Goal: Task Accomplishment & Management: Manage account settings

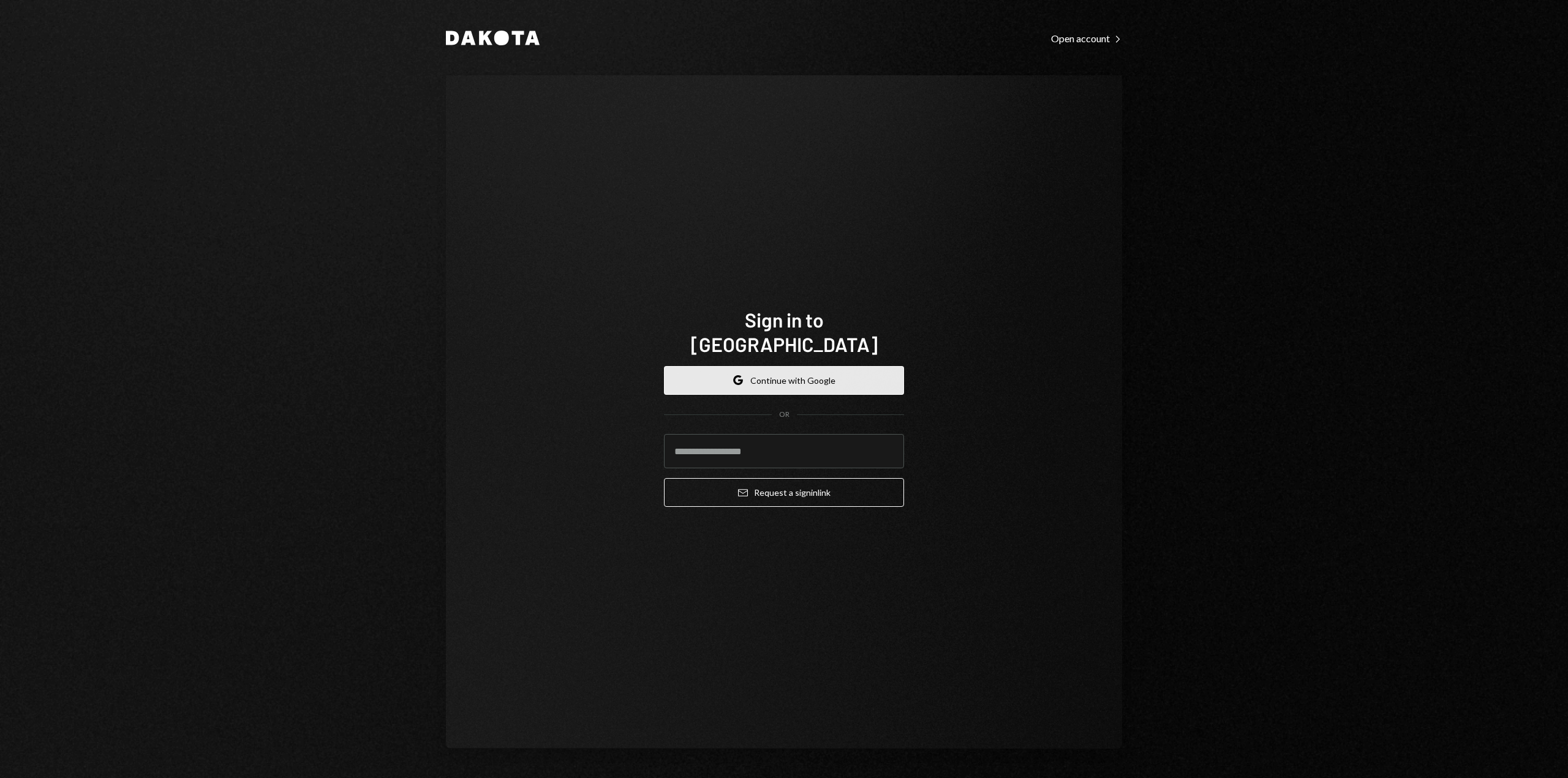
click at [709, 367] on button "Google Continue with Google" at bounding box center [784, 380] width 240 height 29
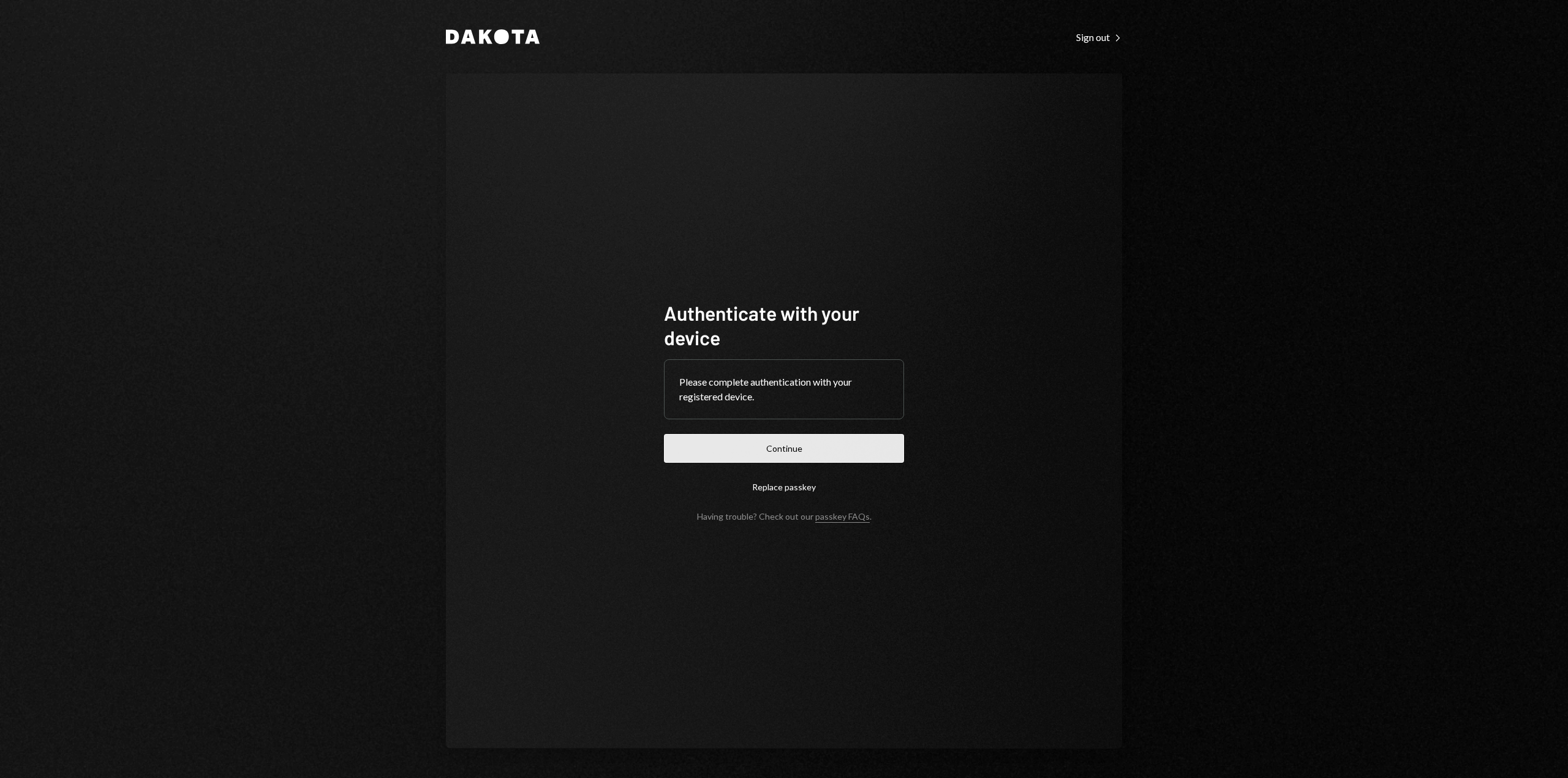
click at [770, 440] on button "Continue" at bounding box center [784, 448] width 240 height 29
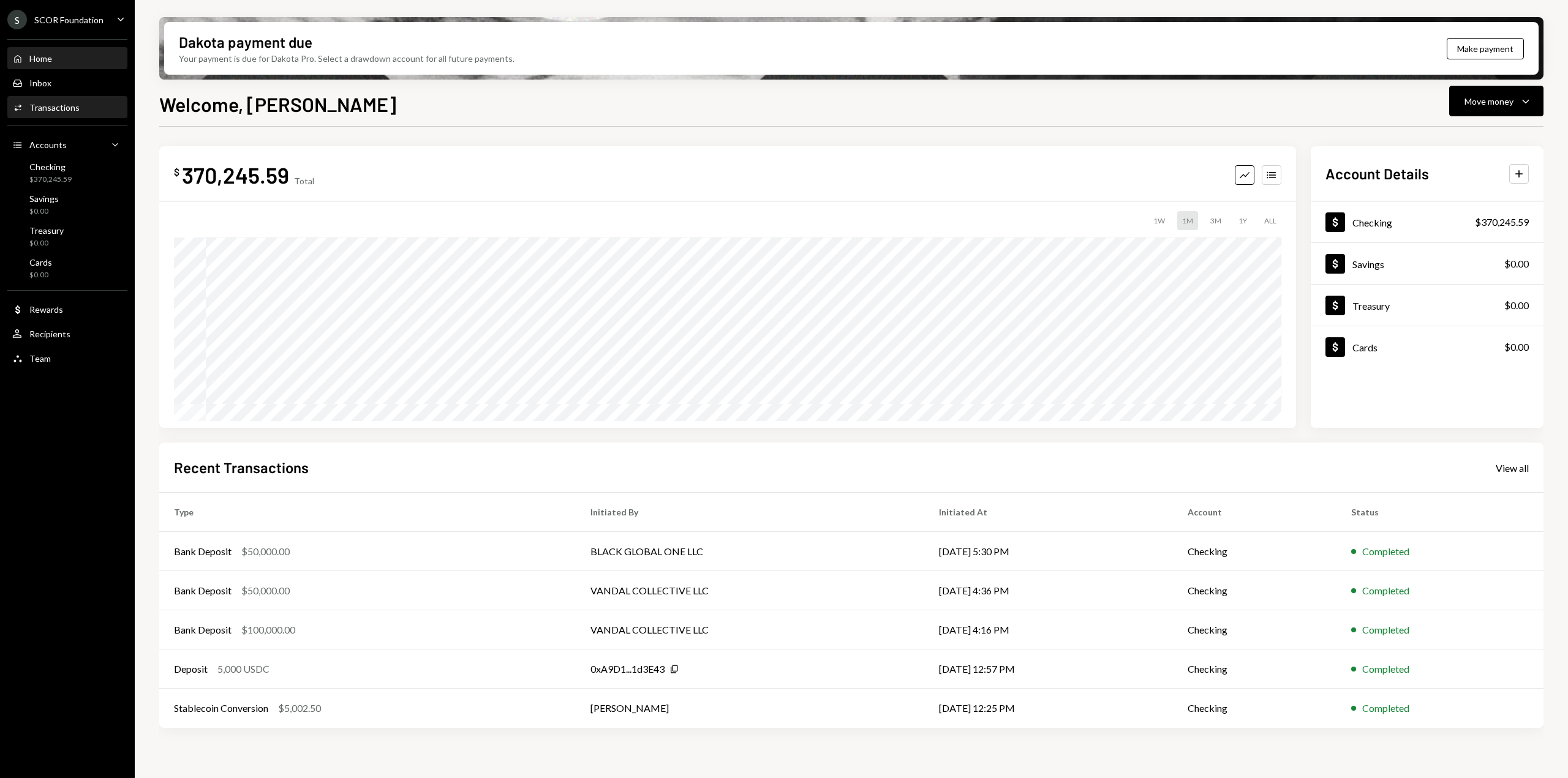
click at [69, 104] on div "Transactions" at bounding box center [54, 108] width 50 height 11
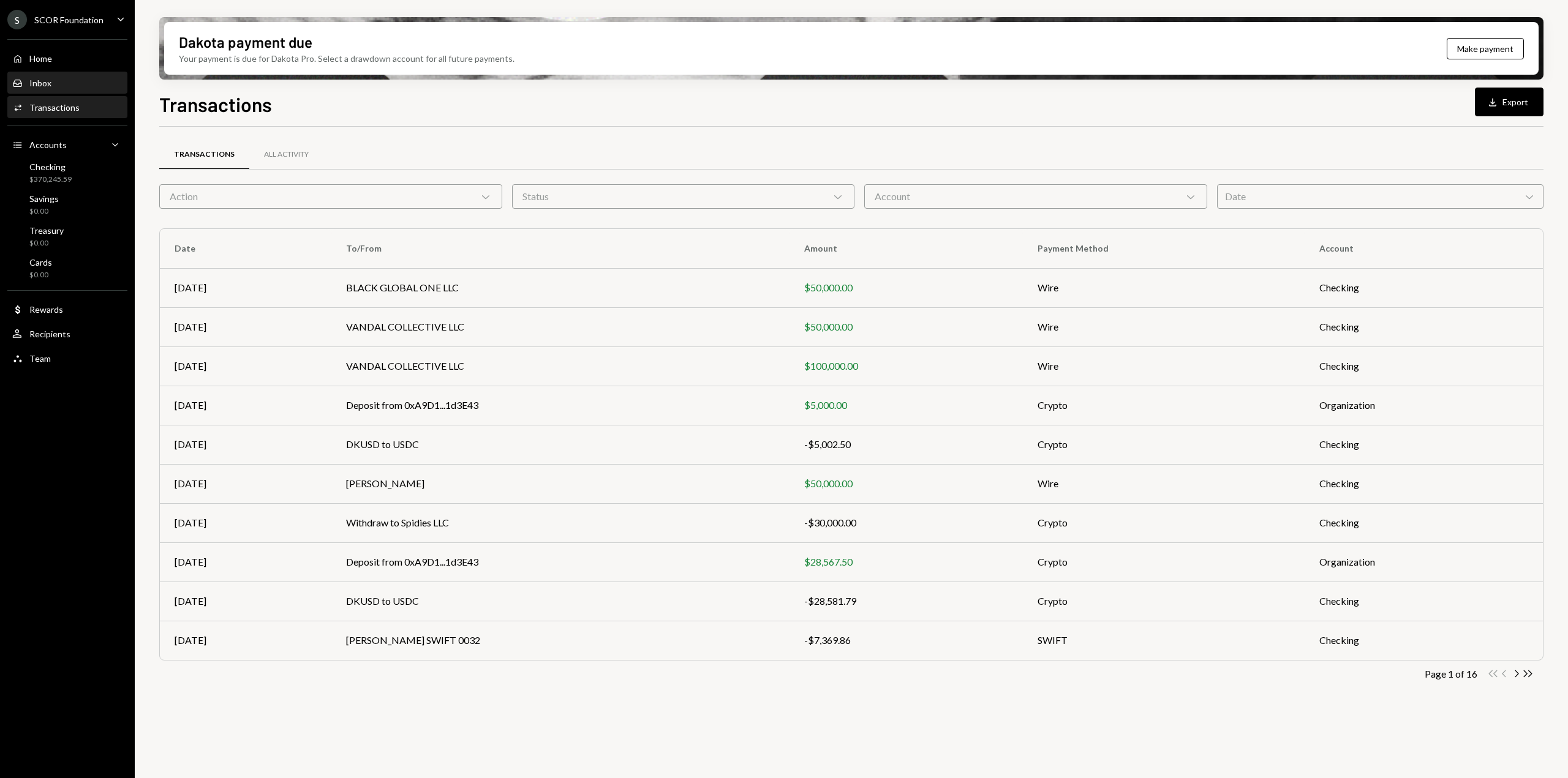
click at [69, 87] on div "Inbox Inbox" at bounding box center [67, 83] width 110 height 11
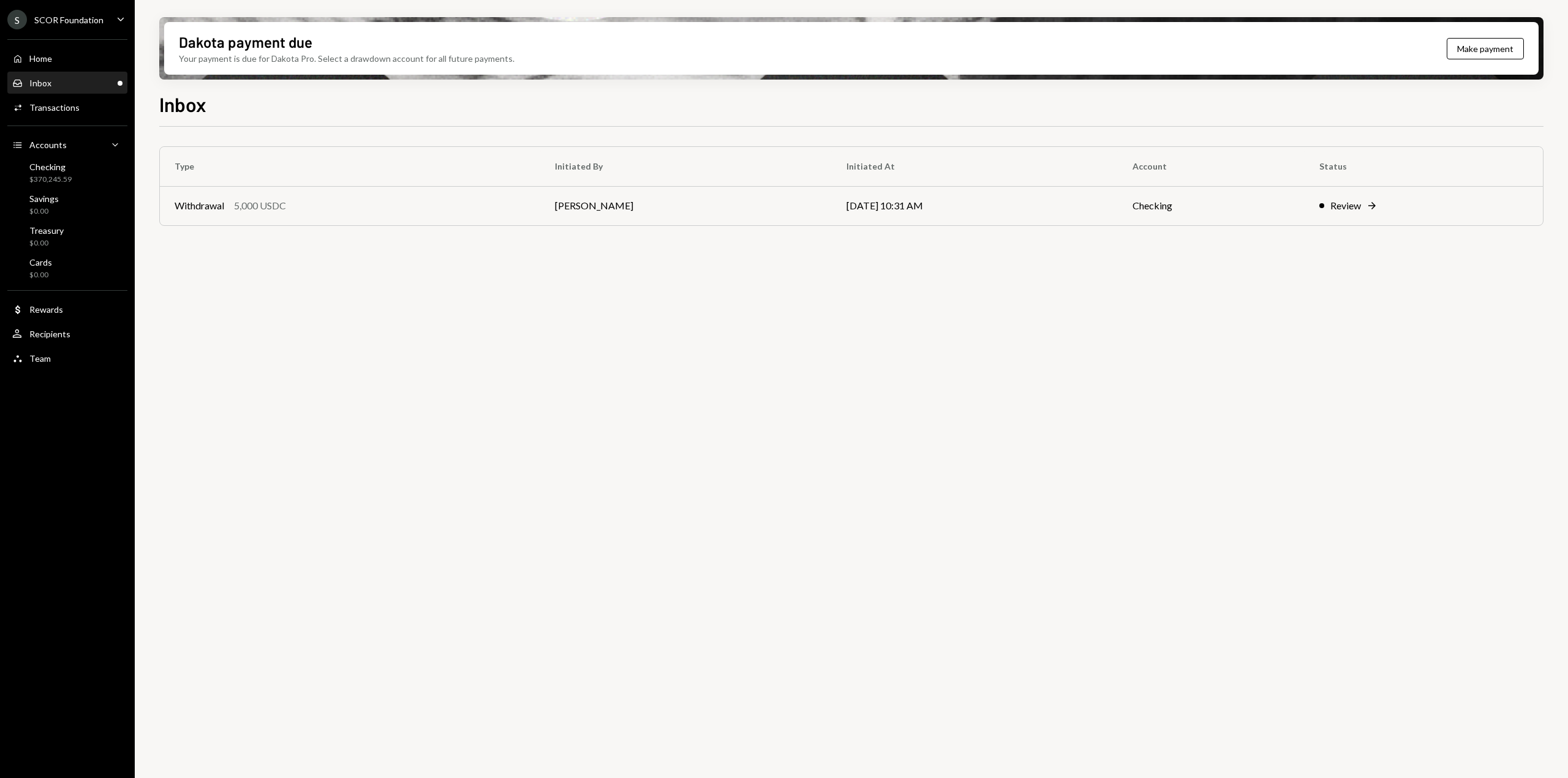
click at [64, 86] on div "Inbox Inbox" at bounding box center [67, 83] width 110 height 11
click at [250, 210] on div "5,000 USDC" at bounding box center [259, 206] width 52 height 15
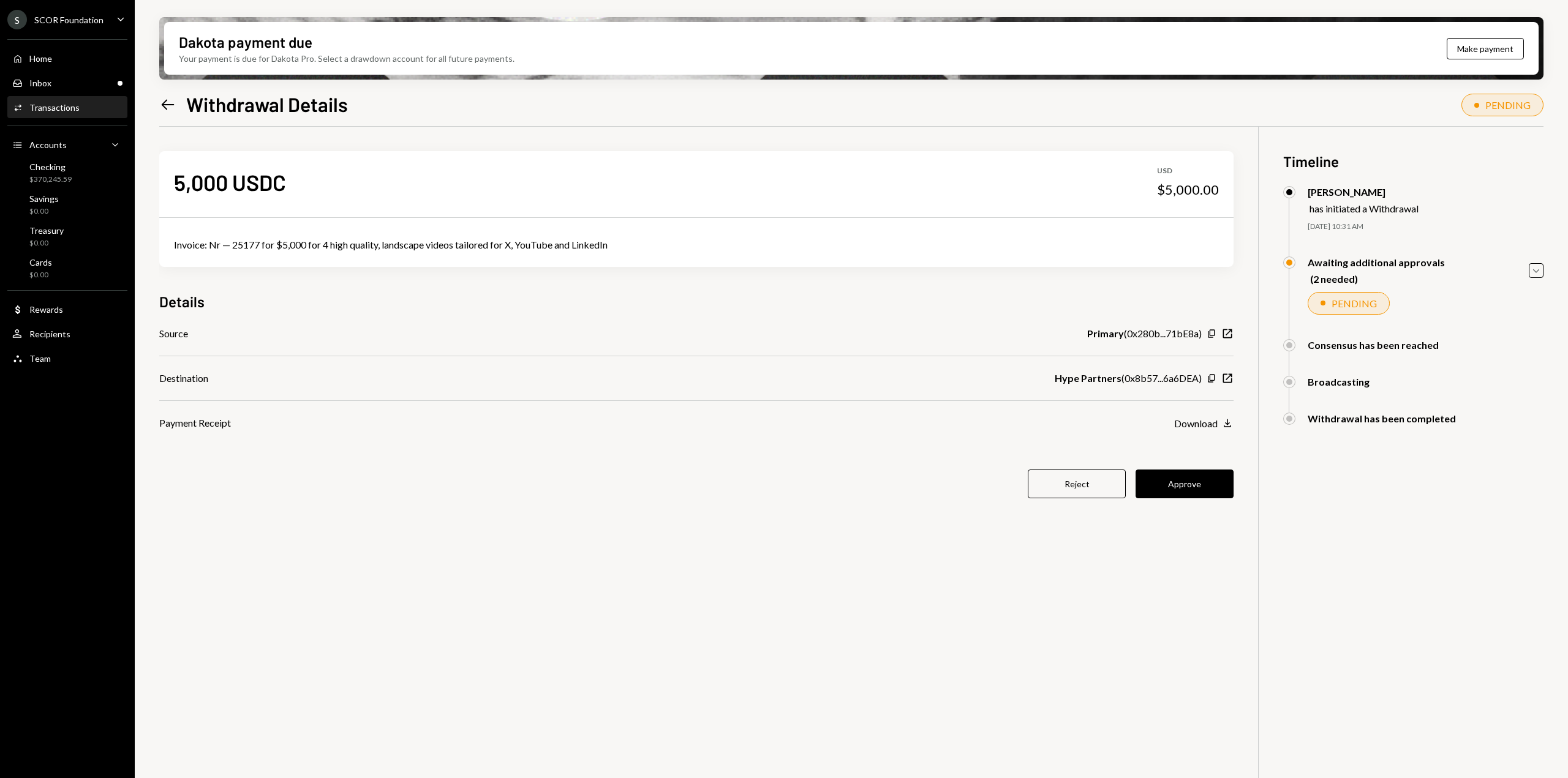
click at [1173, 503] on div "5,000 USDC USD $5,000.00 Invoice: Nr — 25177 for $5,000 for 4 high quality, lan…" at bounding box center [696, 333] width 1075 height 411
click at [1173, 490] on button "Approve" at bounding box center [1184, 483] width 98 height 29
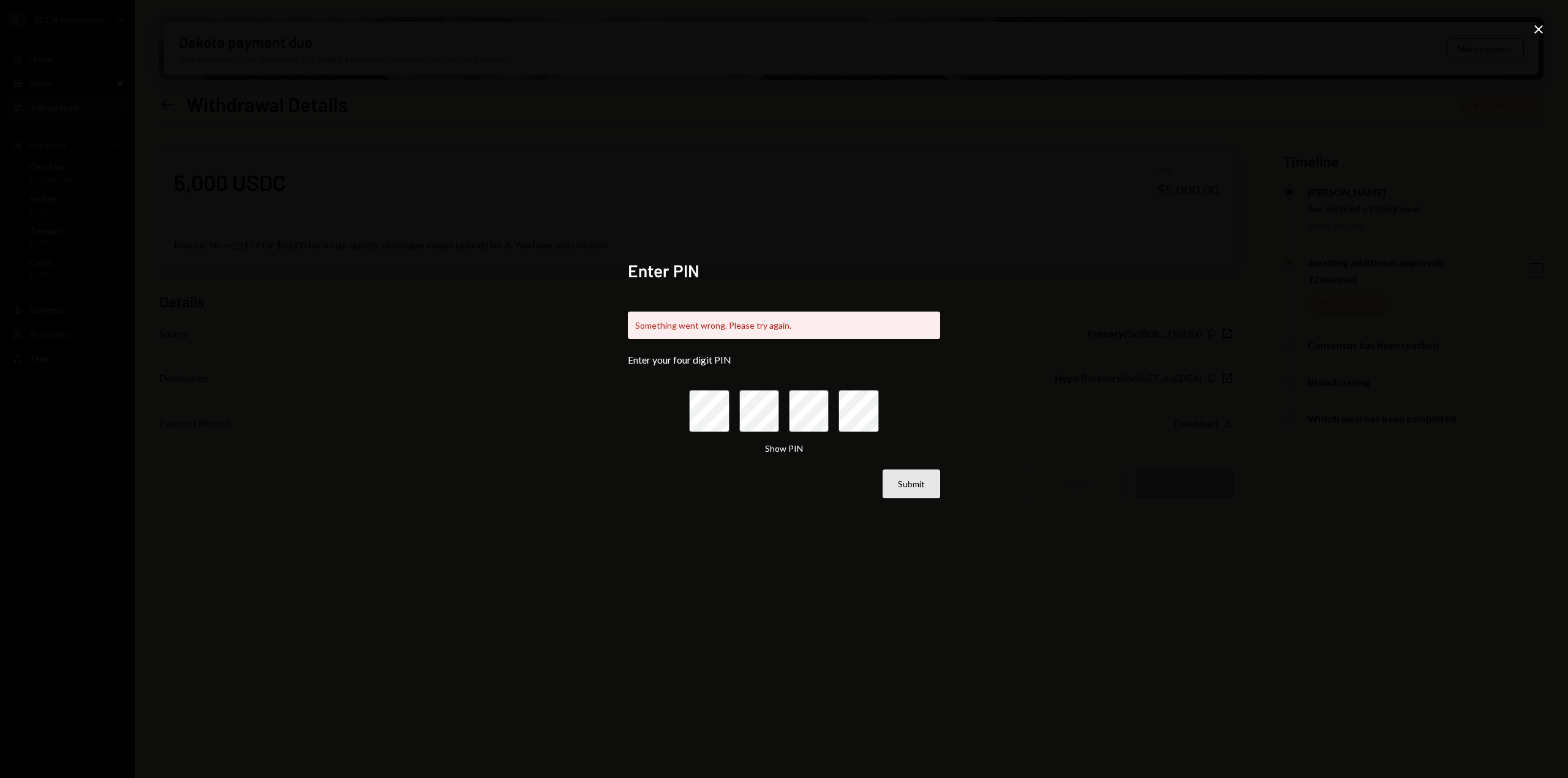
click at [895, 479] on button "Submit" at bounding box center [911, 483] width 57 height 29
click at [1532, 27] on icon "Close" at bounding box center [1539, 29] width 15 height 15
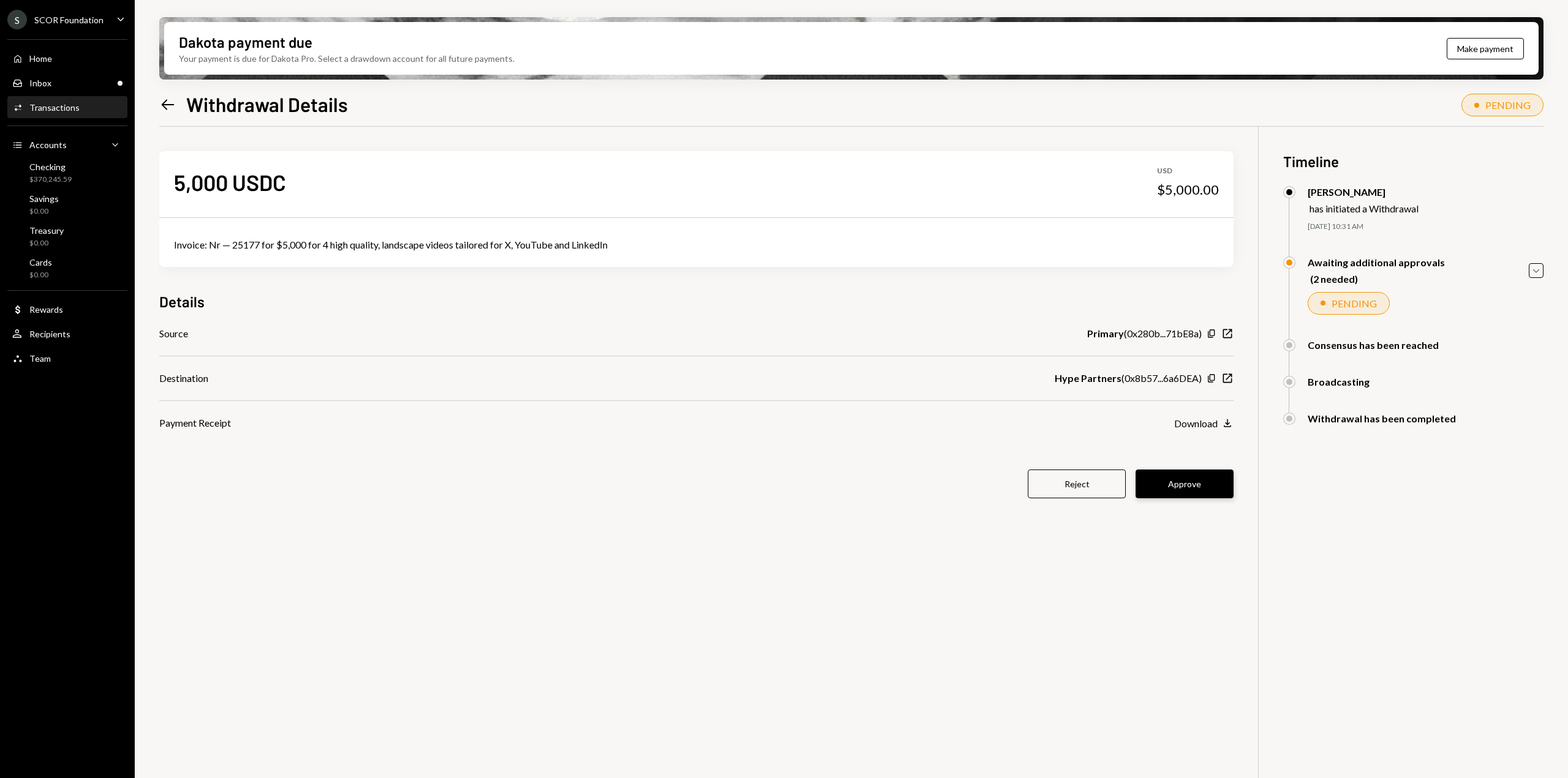
click at [1207, 477] on button "Approve" at bounding box center [1184, 483] width 98 height 29
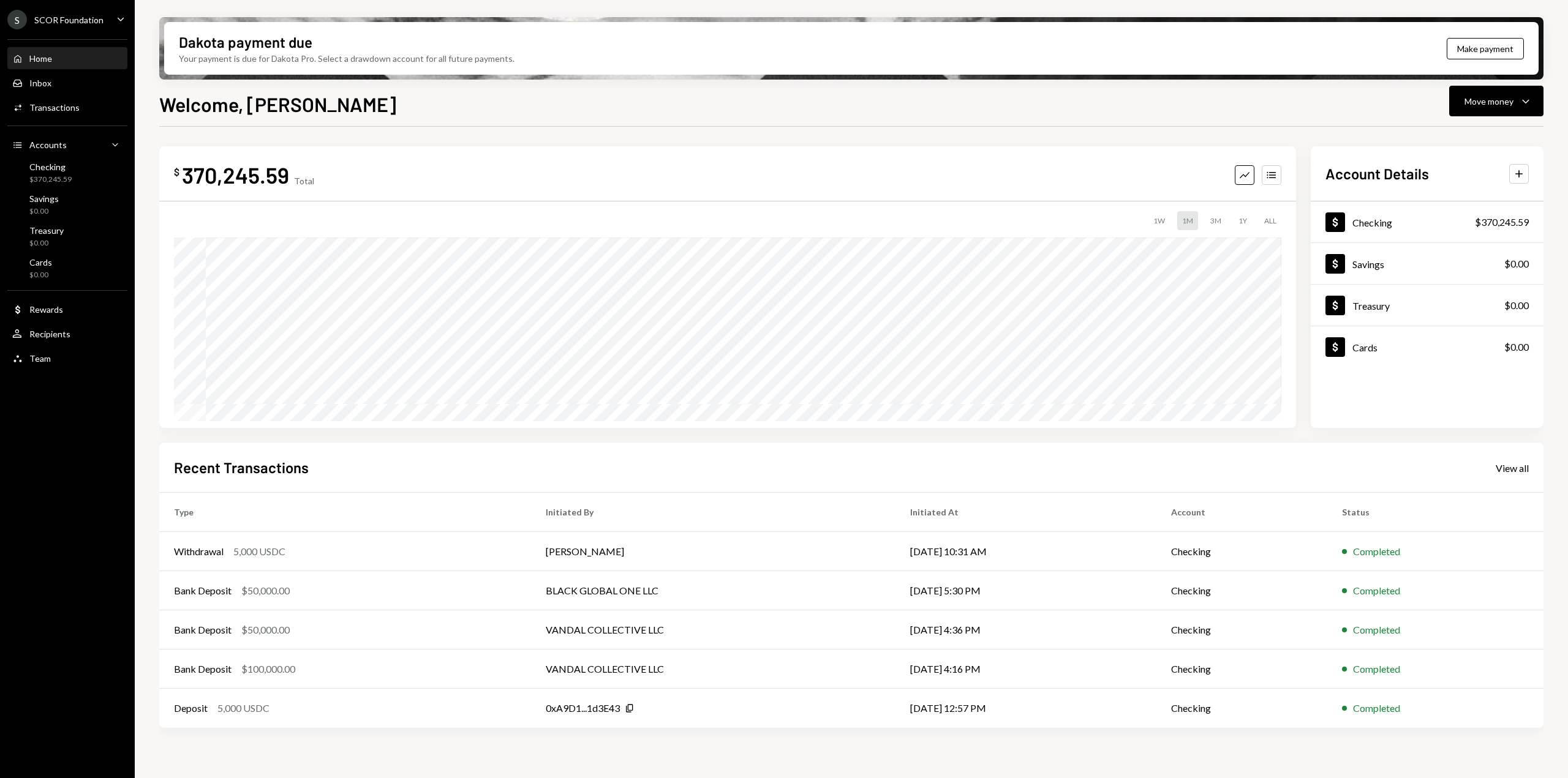
drag, startPoint x: 494, startPoint y: 105, endPoint x: 476, endPoint y: 85, distance: 26.9
click at [494, 105] on div "Welcome, James Move money Caret Down" at bounding box center [851, 102] width 1384 height 27
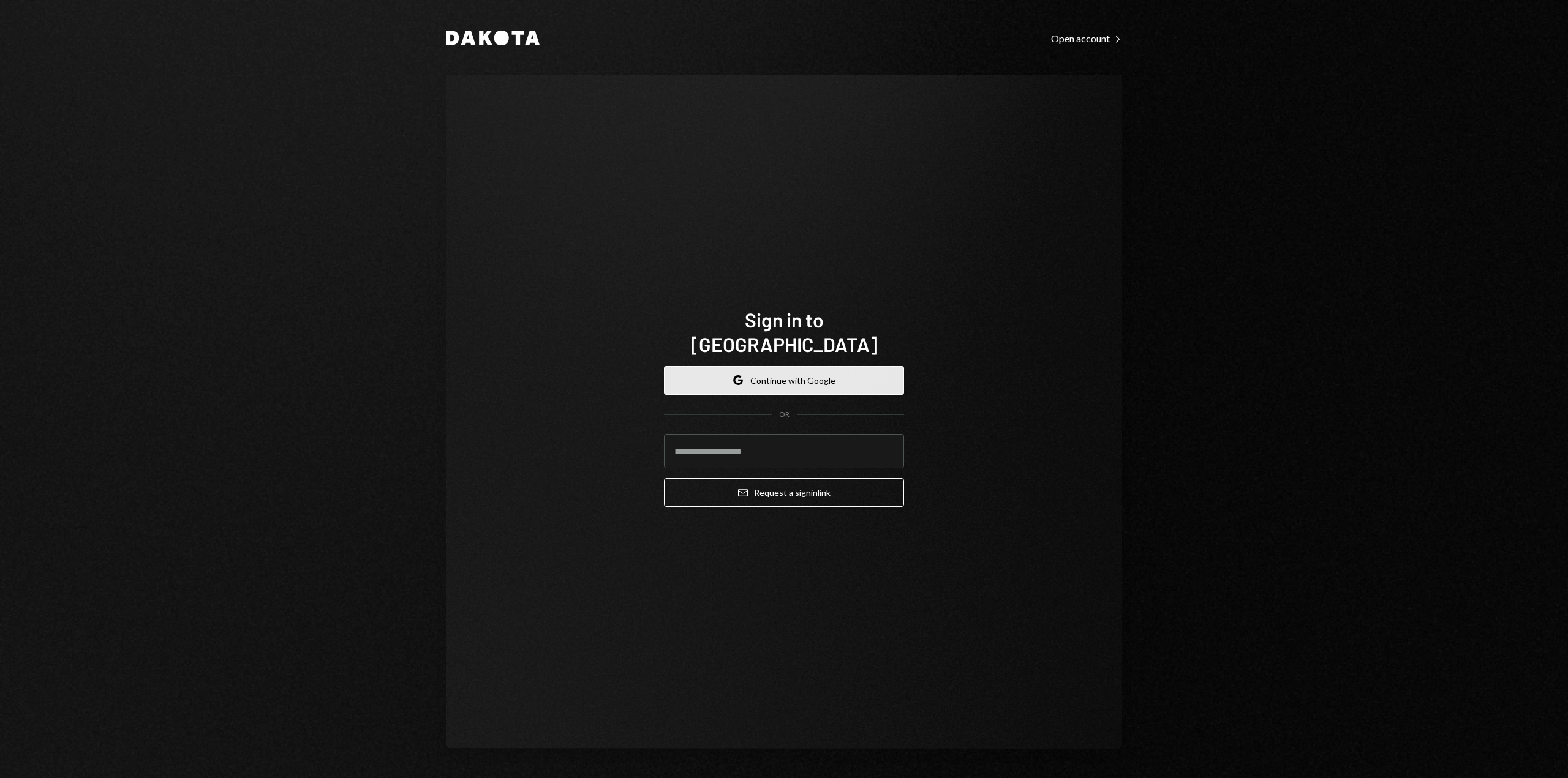
click at [774, 369] on button "Google Continue with Google" at bounding box center [784, 380] width 240 height 29
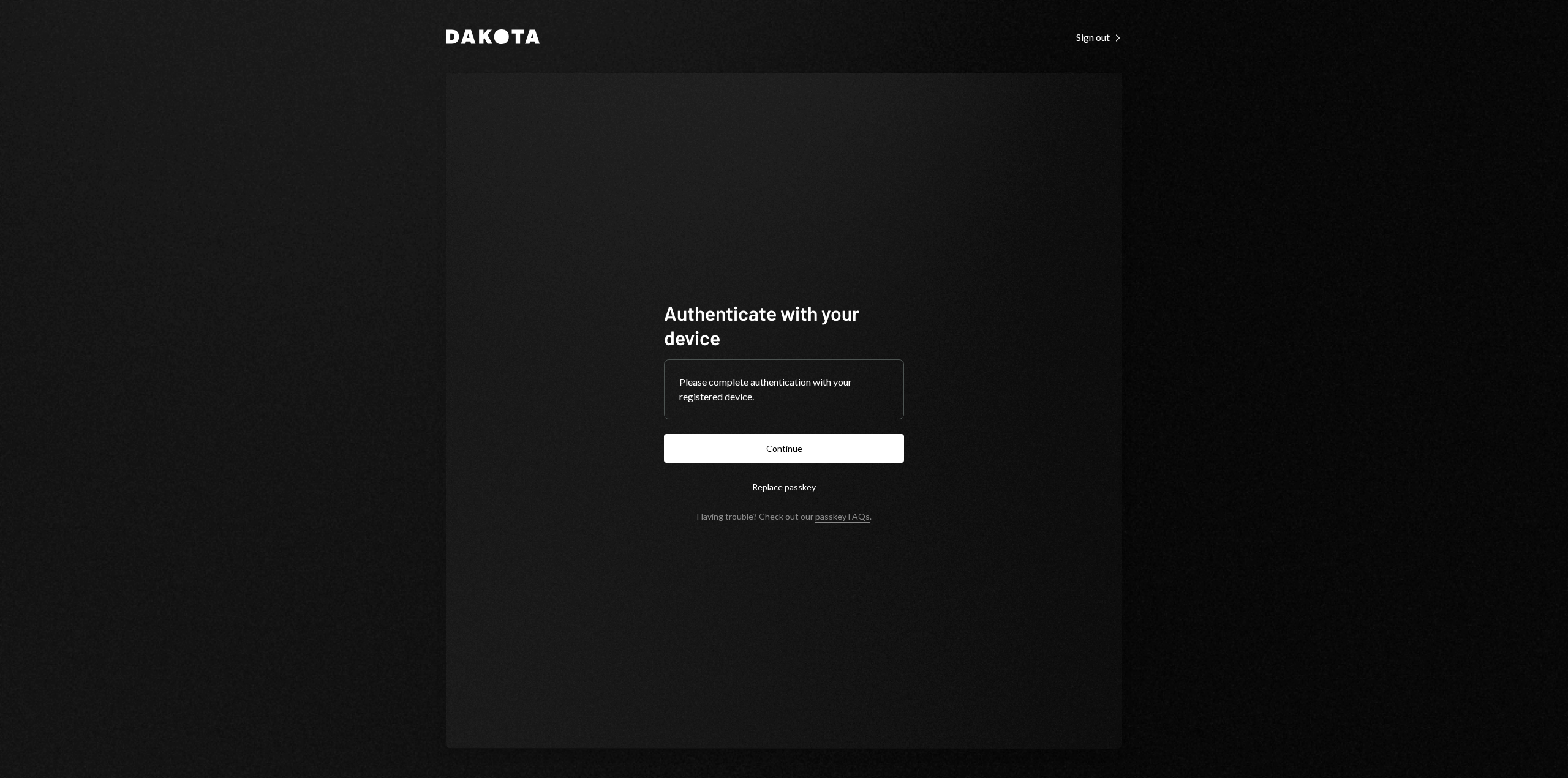
click at [767, 439] on button "Continue" at bounding box center [784, 448] width 240 height 29
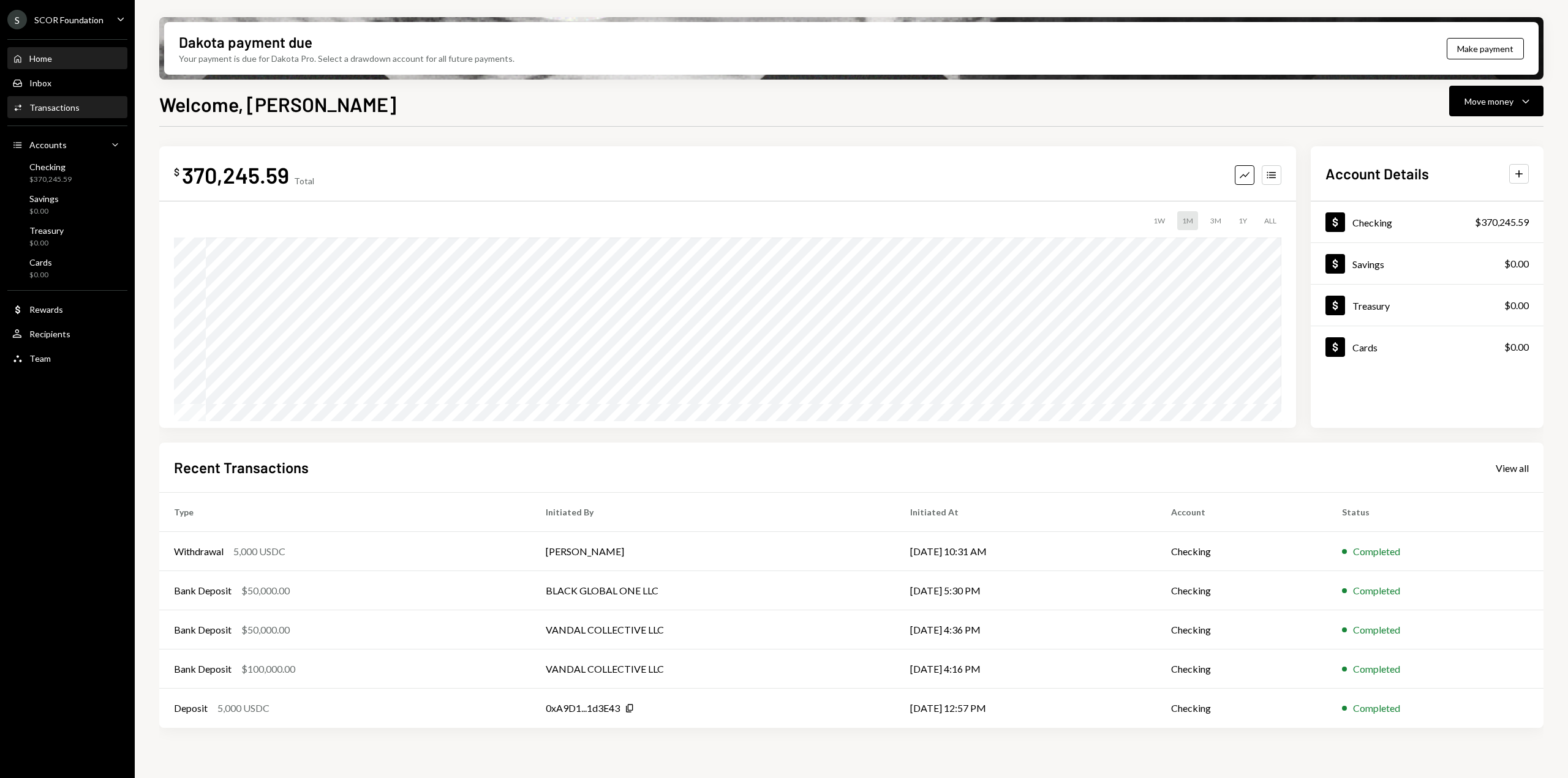
click at [34, 107] on div "Transactions" at bounding box center [54, 108] width 50 height 11
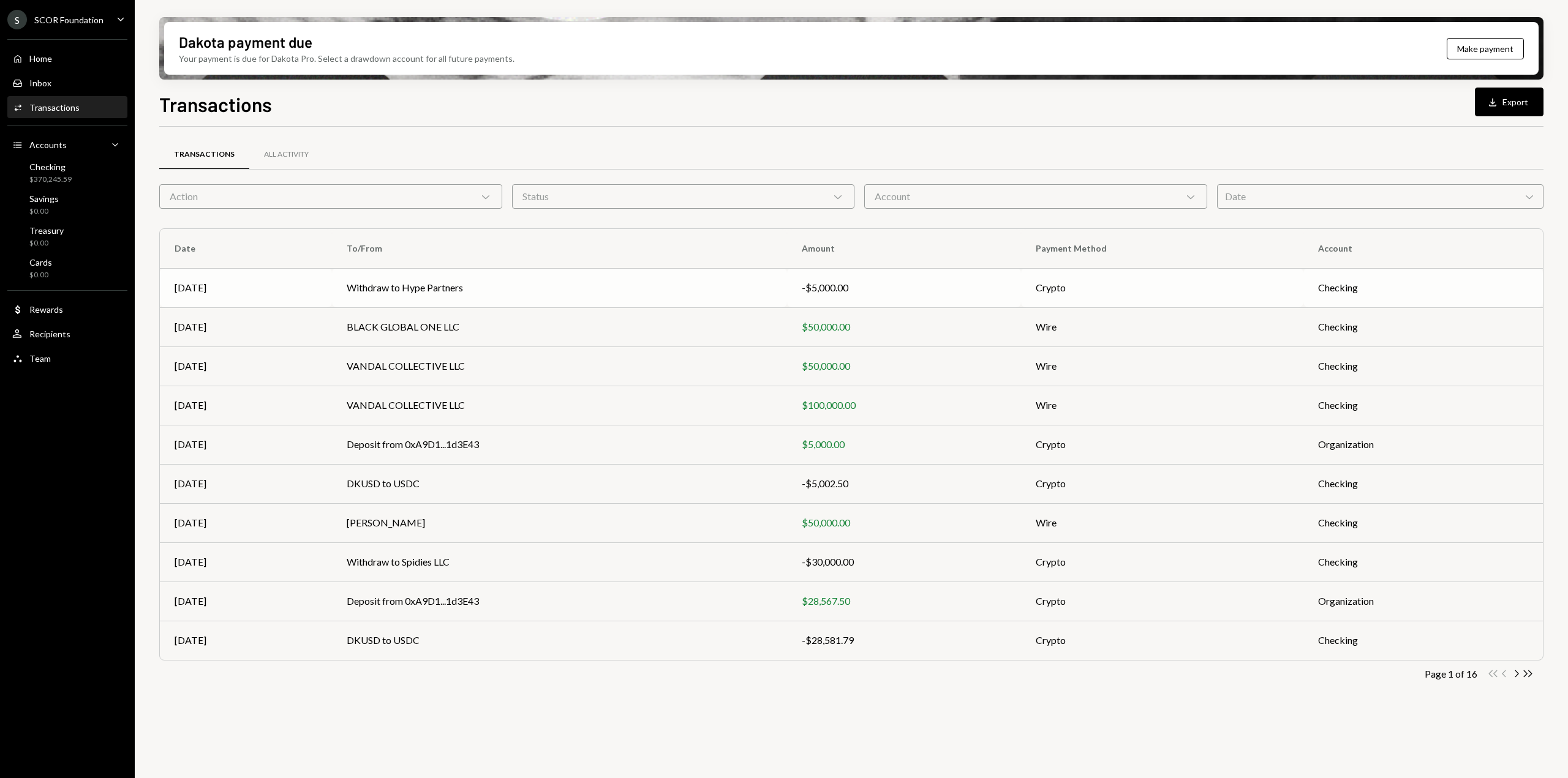
click at [426, 298] on td "Withdraw to Hype Partners" at bounding box center [559, 288] width 454 height 39
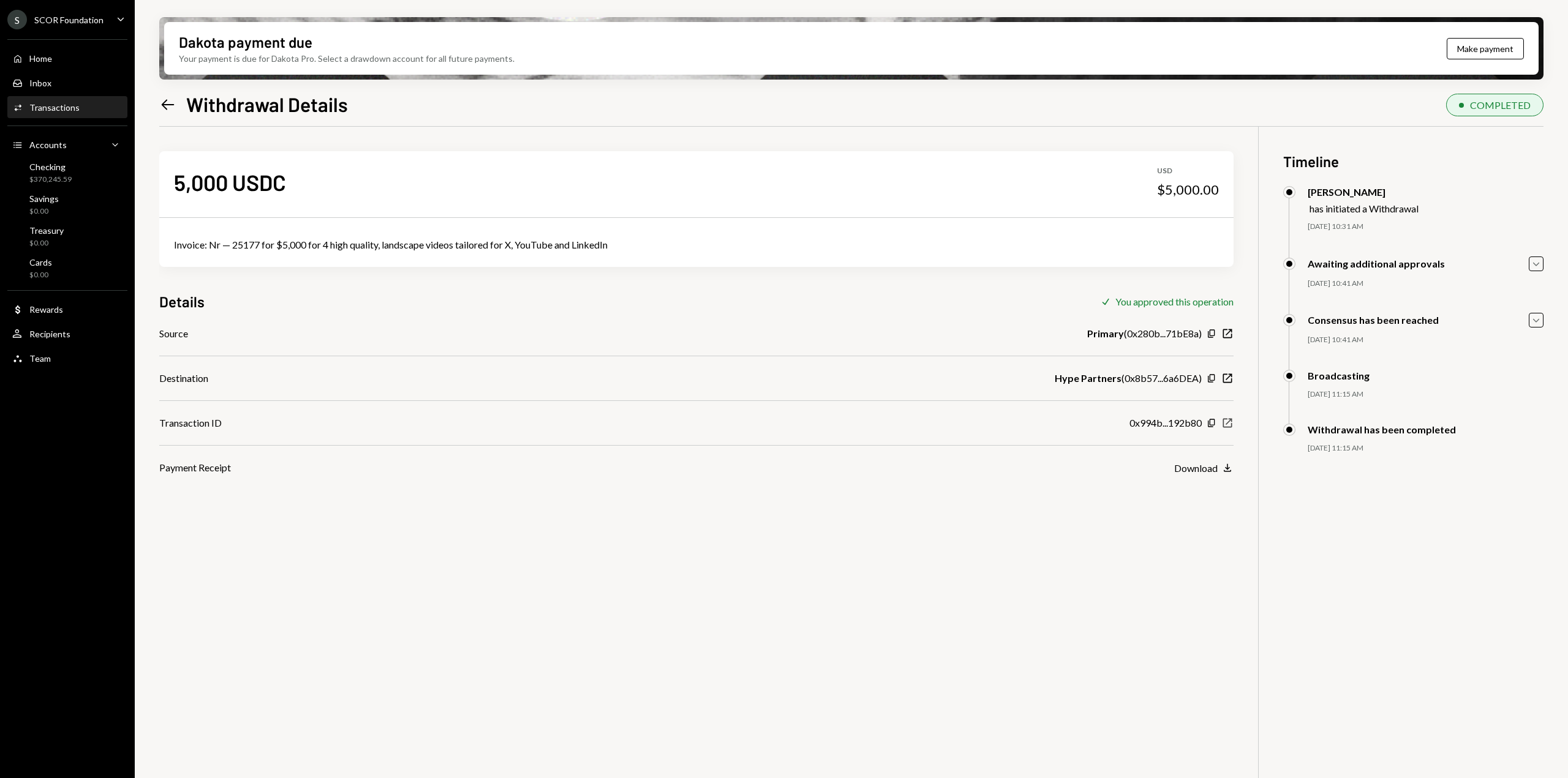
click at [1229, 425] on icon "New Window" at bounding box center [1227, 423] width 12 height 12
